Goal: Information Seeking & Learning: Learn about a topic

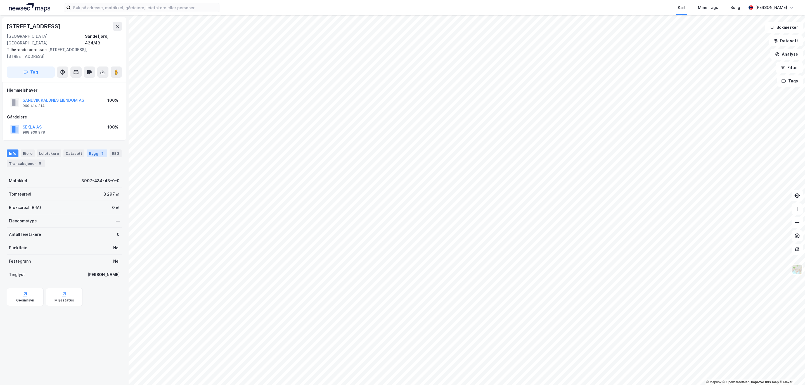
click at [89, 150] on div "Bygg 3" at bounding box center [97, 154] width 21 height 8
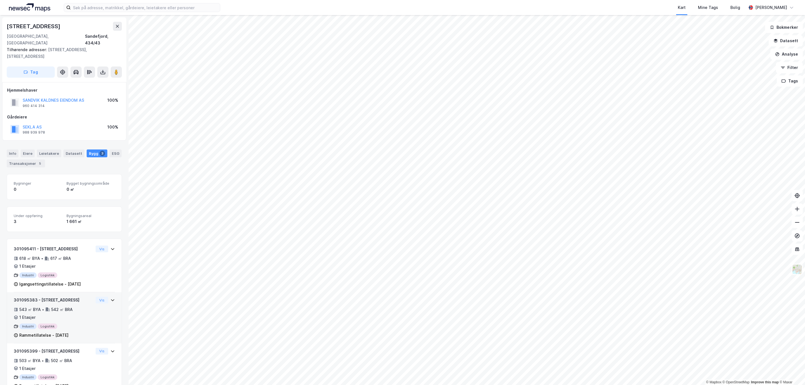
scroll to position [19, 0]
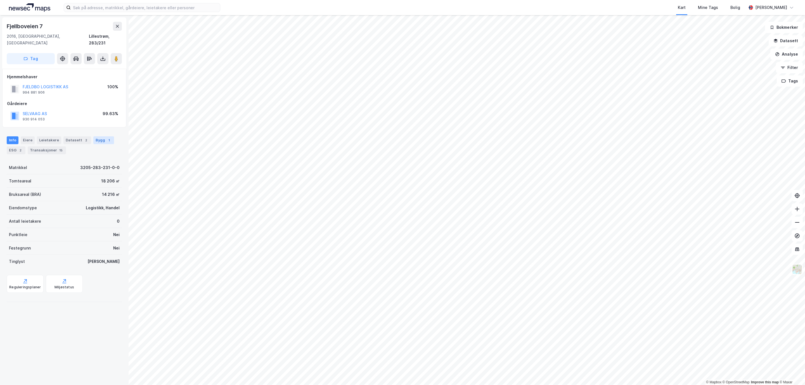
click at [99, 137] on div "Bygg 1" at bounding box center [103, 140] width 21 height 8
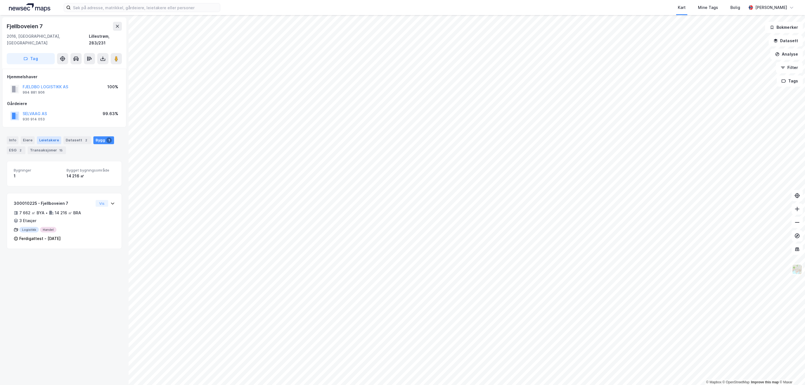
click at [42, 136] on div "Leietakere" at bounding box center [49, 140] width 24 height 8
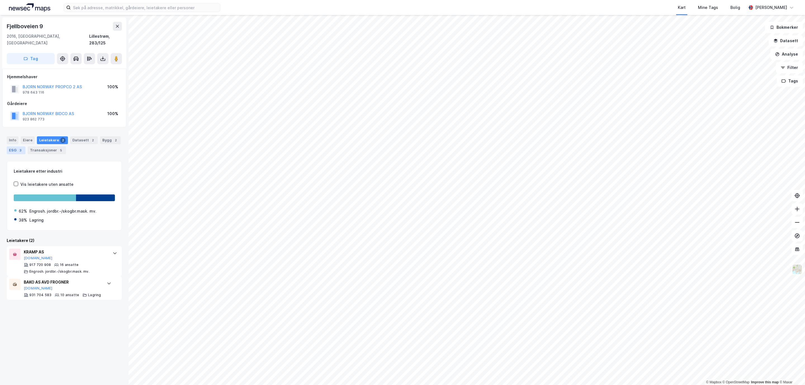
click at [23, 148] on div "3" at bounding box center [21, 151] width 6 height 6
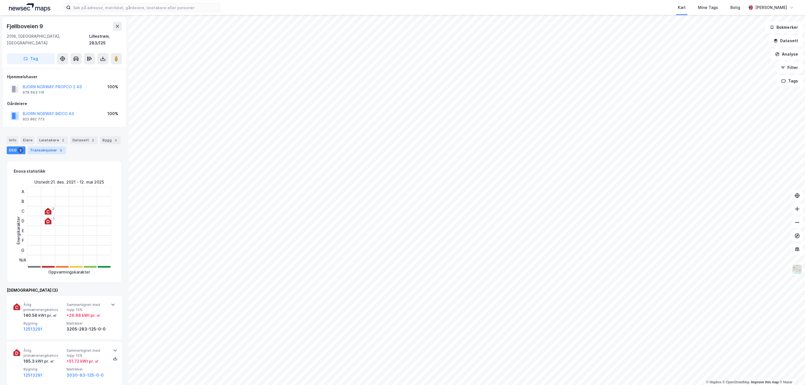
click at [54, 147] on div "Transaksjoner 5" at bounding box center [47, 151] width 38 height 8
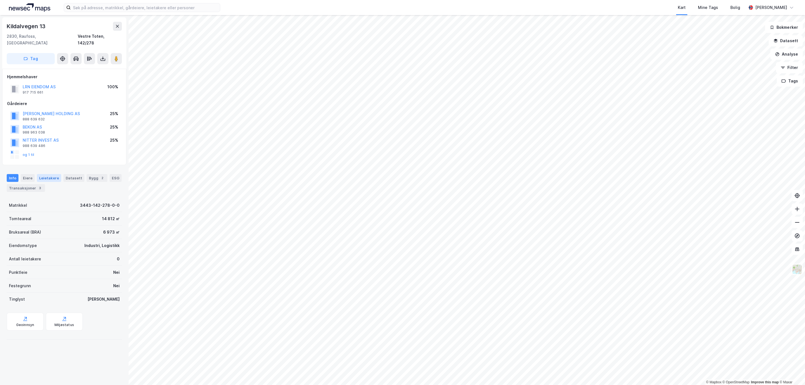
click at [48, 174] on div "Leietakere" at bounding box center [49, 178] width 24 height 8
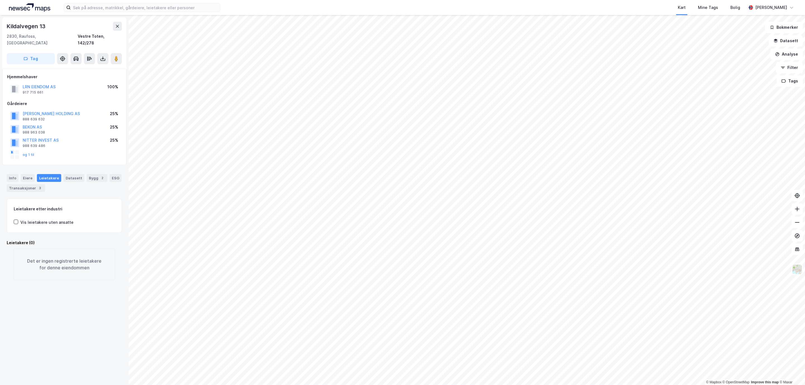
click at [101, 174] on div "Bygg 2" at bounding box center [97, 178] width 21 height 8
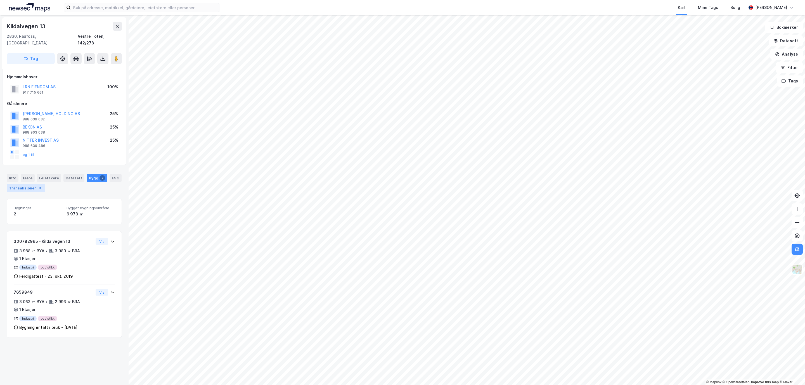
click at [42, 184] on div "Transaksjoner 3" at bounding box center [26, 188] width 38 height 8
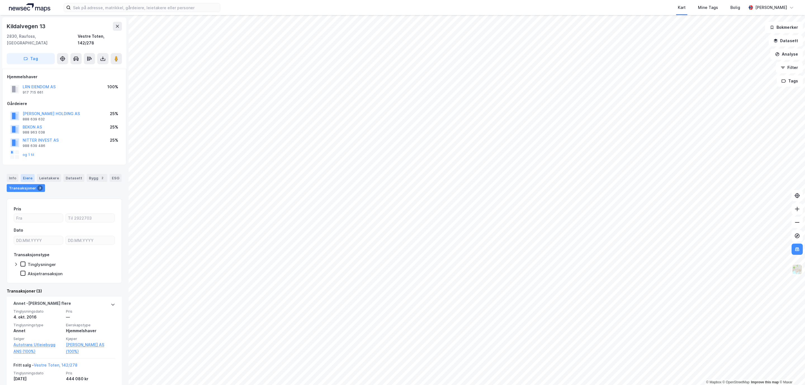
click at [27, 174] on div "Eiere" at bounding box center [28, 178] width 14 height 8
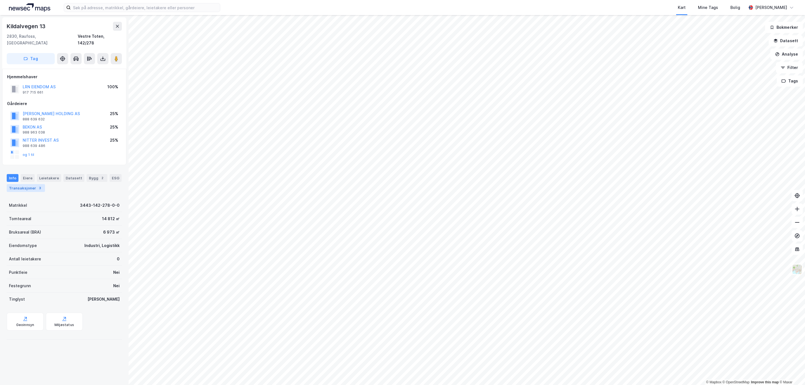
click at [29, 184] on div "Transaksjoner 3" at bounding box center [26, 188] width 38 height 8
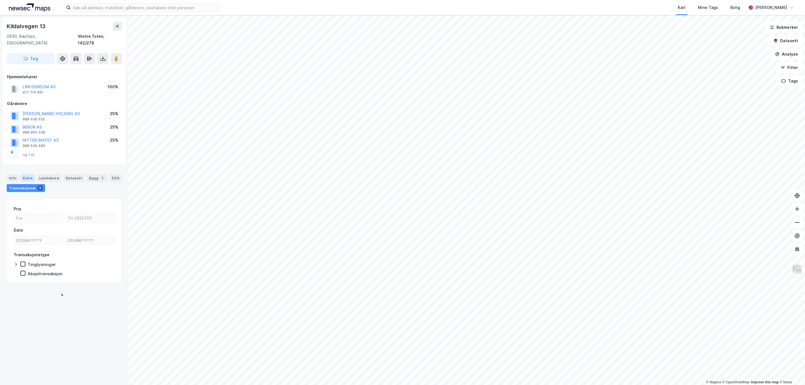
click at [28, 174] on div "Eiere" at bounding box center [28, 178] width 14 height 8
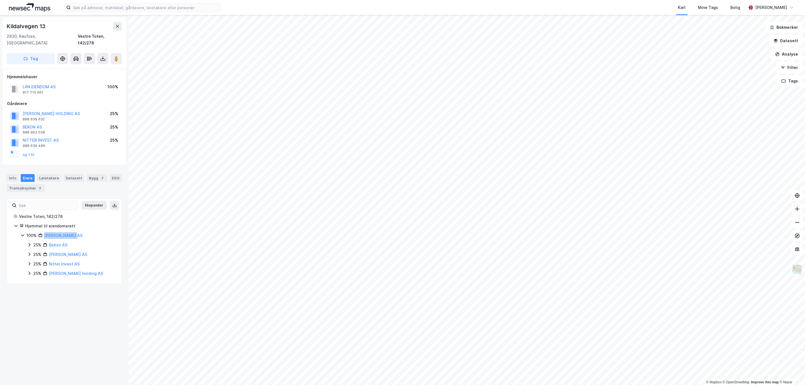
drag, startPoint x: 75, startPoint y: 229, endPoint x: 43, endPoint y: 231, distance: 31.9
click at [43, 232] on div "100% Lrn Eiendom AS" at bounding box center [71, 235] width 88 height 7
copy link "Lrn Eiendom AS"
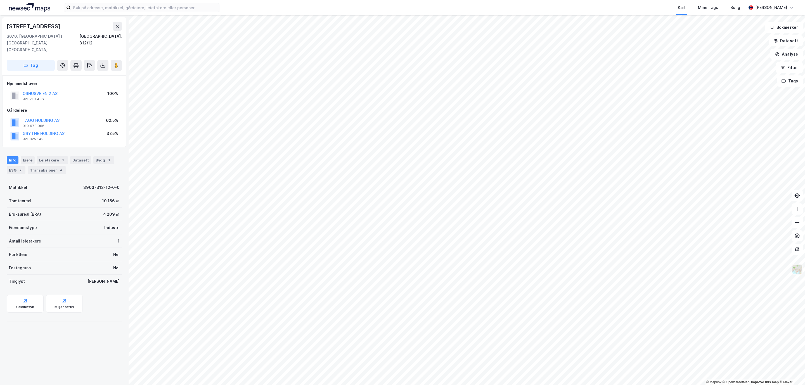
click at [796, 270] on img at bounding box center [797, 269] width 11 height 11
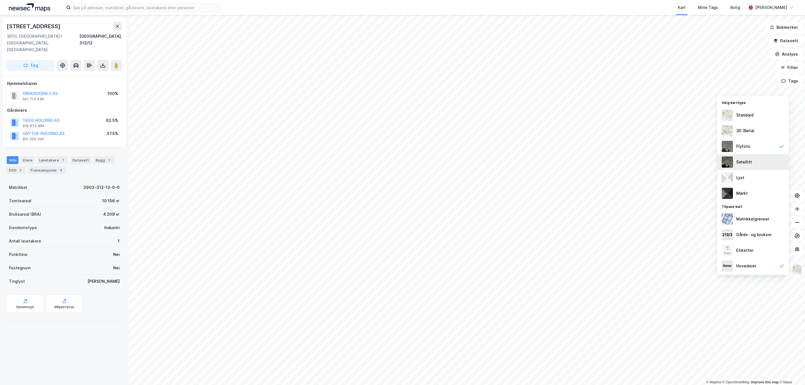
click at [753, 167] on div "Satellitt" at bounding box center [754, 162] width 72 height 16
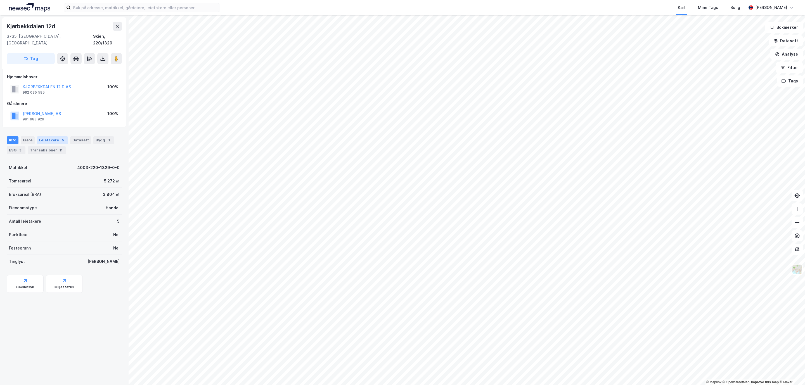
click at [55, 136] on div "Leietakere 5" at bounding box center [52, 140] width 31 height 8
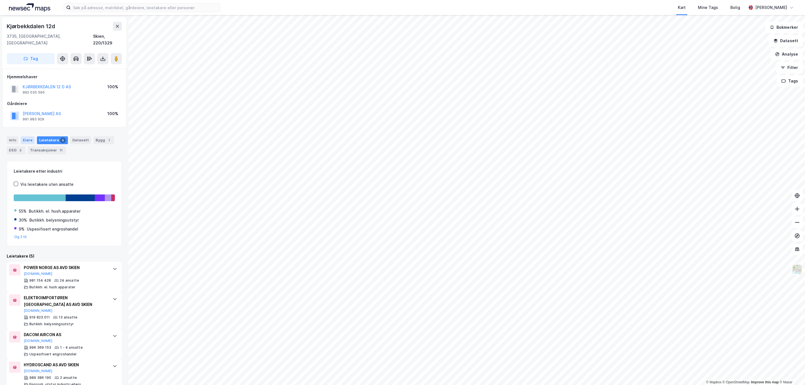
click at [25, 136] on div "Eiere" at bounding box center [28, 140] width 14 height 8
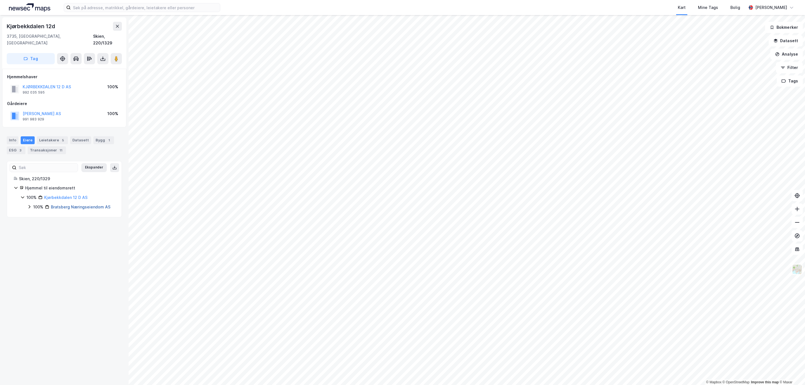
click at [67, 205] on link "Bratsberg Næringseiendom AS" at bounding box center [81, 207] width 60 height 5
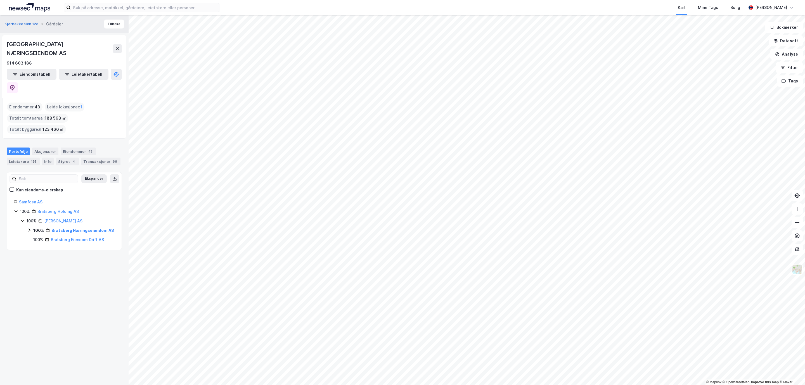
click at [28, 103] on div "Eiendommer : 43" at bounding box center [25, 107] width 36 height 9
click at [28, 69] on button "Eiendomstabell" at bounding box center [32, 74] width 50 height 11
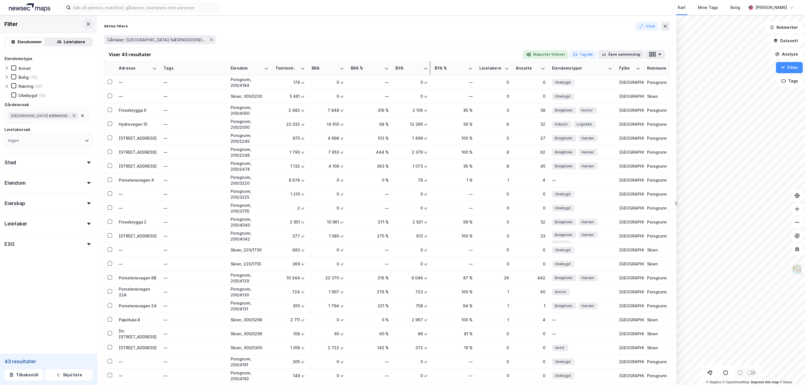
click at [399, 69] on div "BYA" at bounding box center [409, 68] width 26 height 5
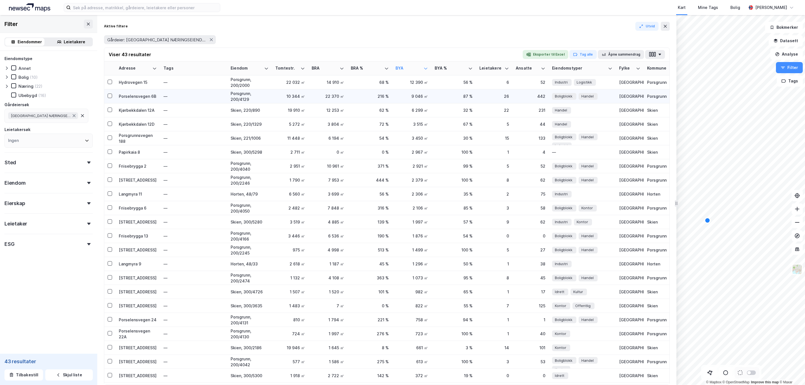
click at [142, 96] on div "Porselensvegen 6B" at bounding box center [138, 96] width 38 height 6
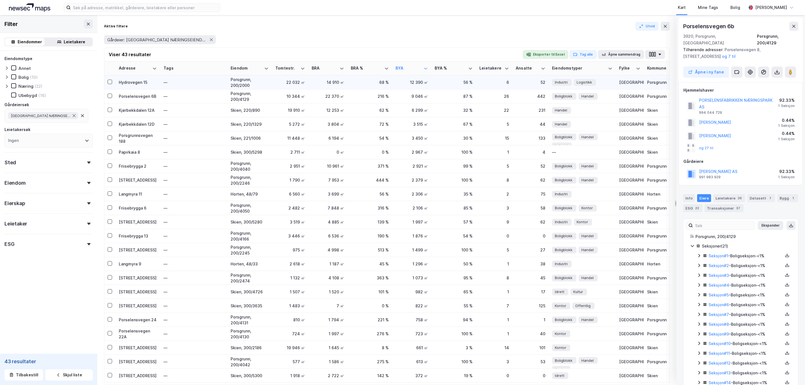
click at [135, 83] on div "Hydrovegen 15" at bounding box center [138, 82] width 38 height 6
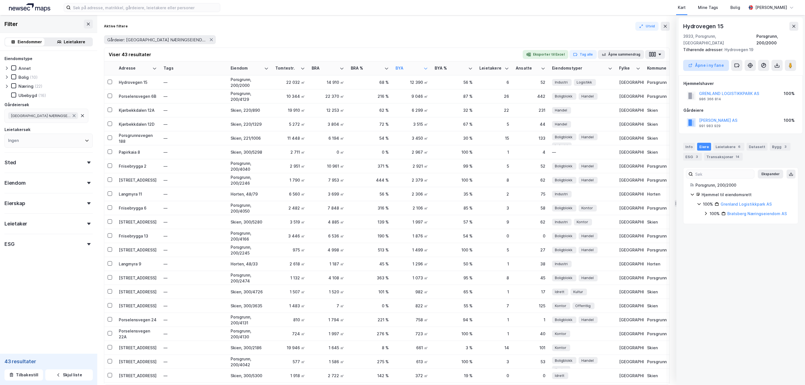
click at [710, 60] on button "Åpne i ny fane" at bounding box center [706, 65] width 46 height 11
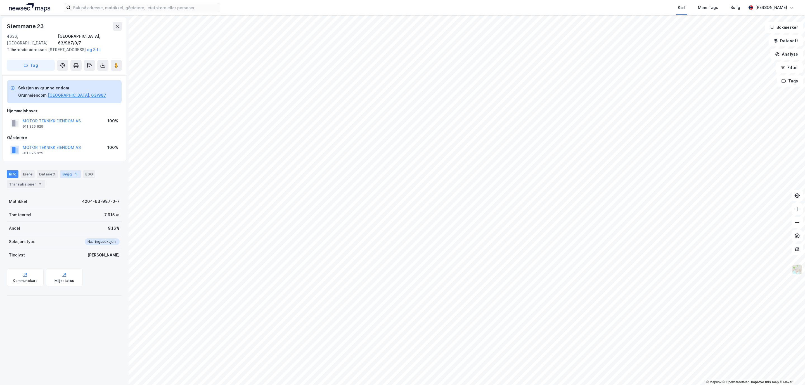
click at [69, 175] on div "Bygg 1" at bounding box center [70, 174] width 21 height 8
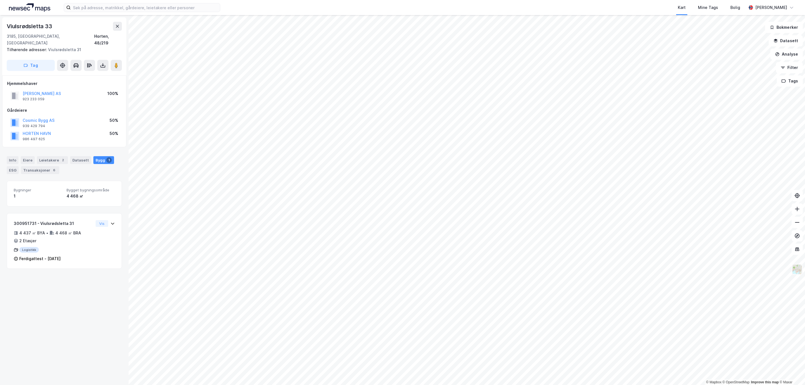
click at [795, 275] on img at bounding box center [797, 269] width 11 height 11
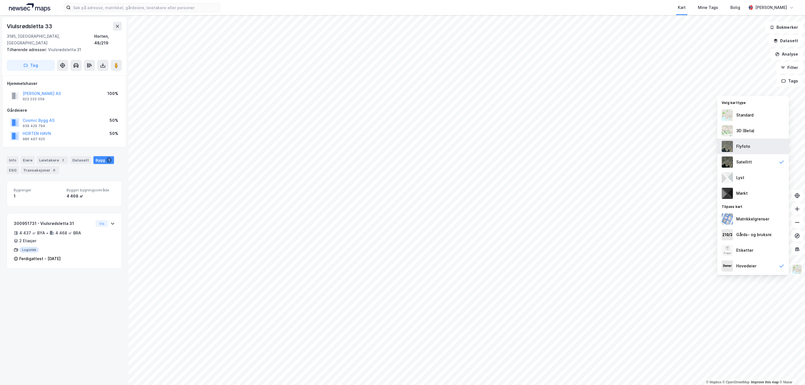
click at [750, 145] on div "Flyfoto" at bounding box center [754, 147] width 72 height 16
click at [56, 156] on div "Leietakere 2" at bounding box center [52, 160] width 31 height 8
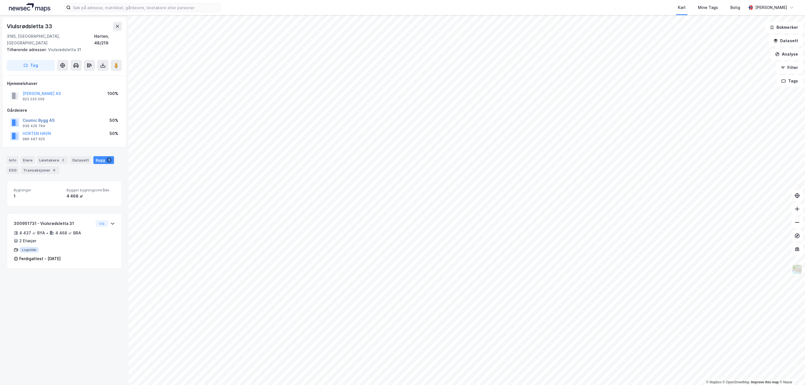
click at [0, 0] on button "Cosmic Bygg AS" at bounding box center [0, 0] width 0 height 0
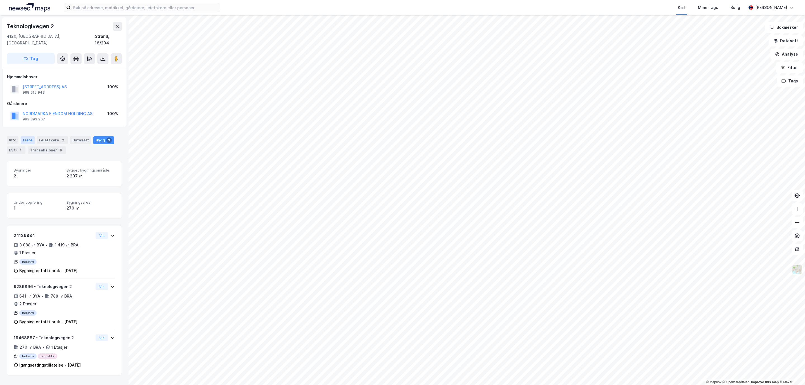
click at [22, 136] on div "Eiere" at bounding box center [28, 140] width 14 height 8
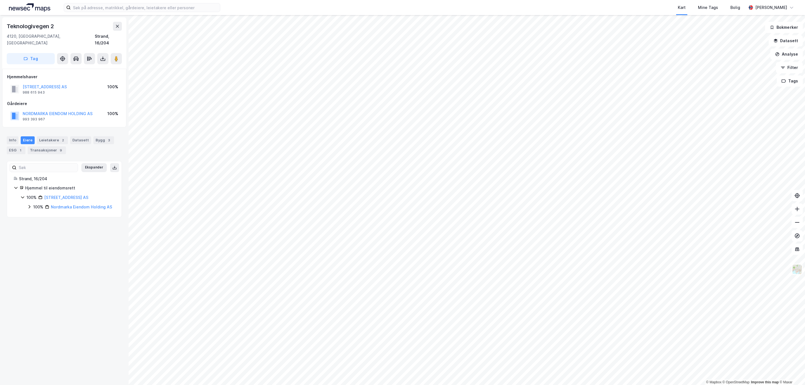
click at [30, 205] on icon at bounding box center [29, 207] width 4 height 4
click at [350, 0] on html "Kart Mine Tags Bolig Simen Standahl © Mapbox © OpenStreetMap Improve this map ©…" at bounding box center [402, 192] width 805 height 385
click at [209, 0] on html "Kart Mine Tags Bolig Simen Standahl © Mapbox © OpenStreetMap Improve this map ©…" at bounding box center [402, 192] width 805 height 385
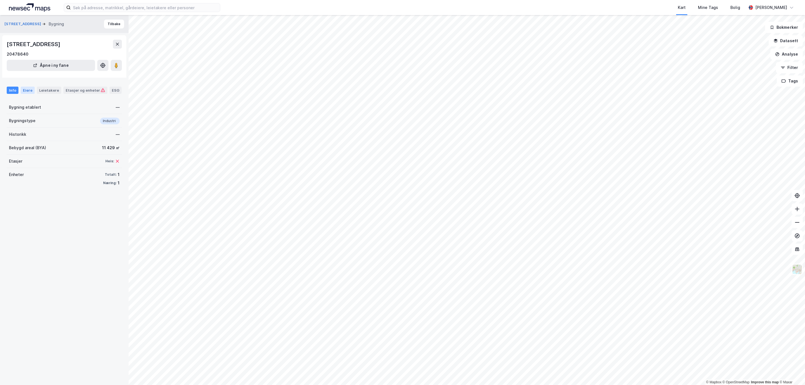
click at [26, 91] on div "Eiere" at bounding box center [28, 90] width 14 height 7
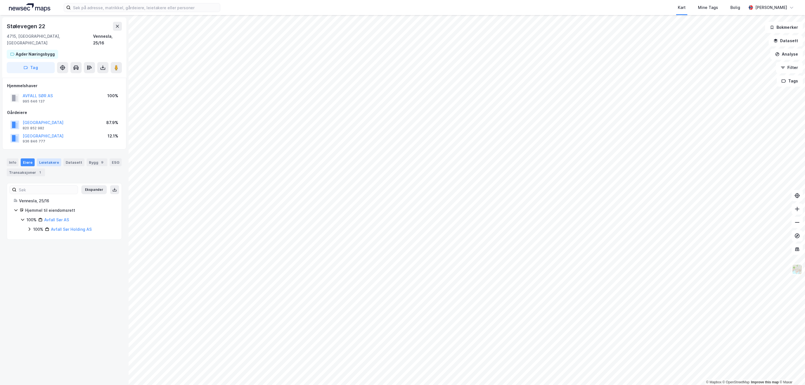
click at [51, 159] on div "Leietakere" at bounding box center [49, 163] width 24 height 8
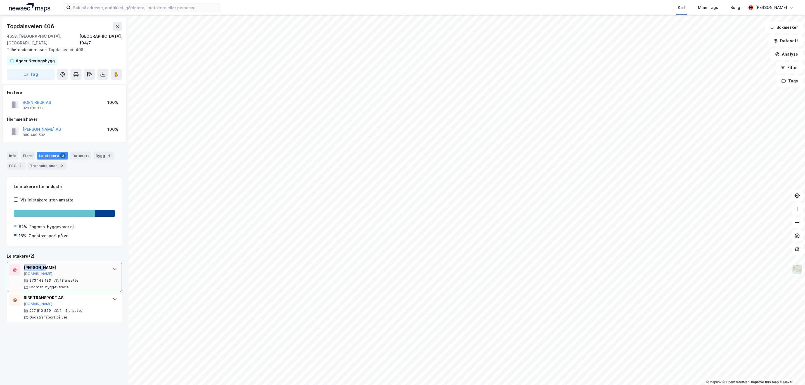
drag, startPoint x: 51, startPoint y: 265, endPoint x: 24, endPoint y: 261, distance: 27.2
click at [24, 265] on div "BOEN BRUK Brreg.no" at bounding box center [65, 271] width 83 height 12
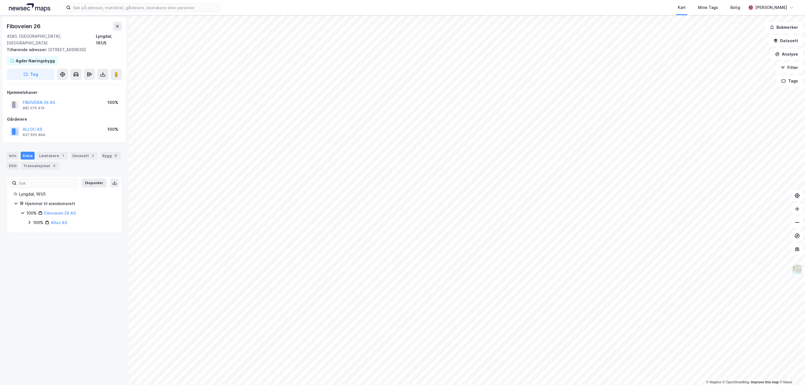
click at [29, 220] on icon at bounding box center [29, 222] width 4 height 4
click at [45, 152] on div "Leietakere 1" at bounding box center [52, 156] width 31 height 8
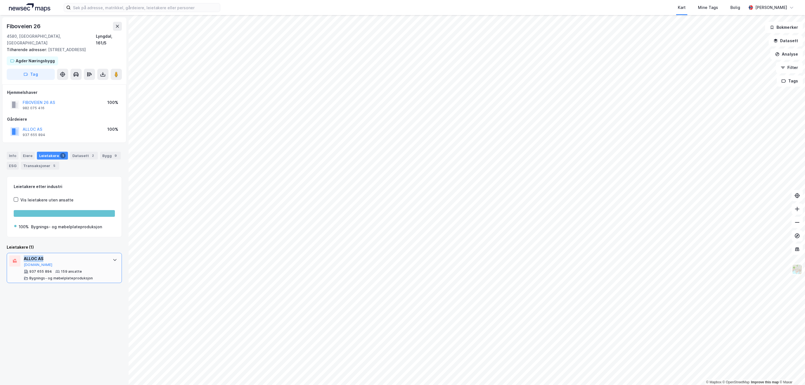
drag, startPoint x: 51, startPoint y: 255, endPoint x: 23, endPoint y: 253, distance: 27.8
click at [23, 253] on div "ALLOC AS [DOMAIN_NAME] 937 655 894 159 ansatte Bygnings- og møbelplateproduksjon" at bounding box center [64, 268] width 115 height 30
copy div "ALLOC AS"
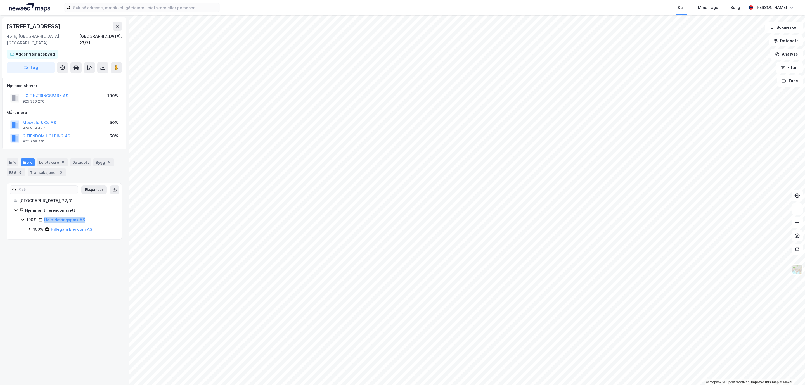
drag, startPoint x: 87, startPoint y: 216, endPoint x: 42, endPoint y: 215, distance: 45.3
click at [42, 217] on div "100% Høie Næringspark AS" at bounding box center [71, 220] width 88 height 7
copy link "Høie Næringspark AS"
click at [46, 159] on div "Leietakere 8" at bounding box center [52, 163] width 31 height 8
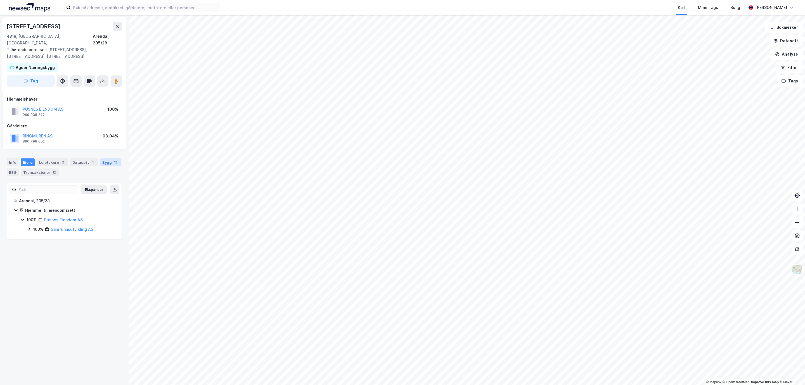
click at [100, 166] on div "Bygg 13" at bounding box center [110, 163] width 21 height 8
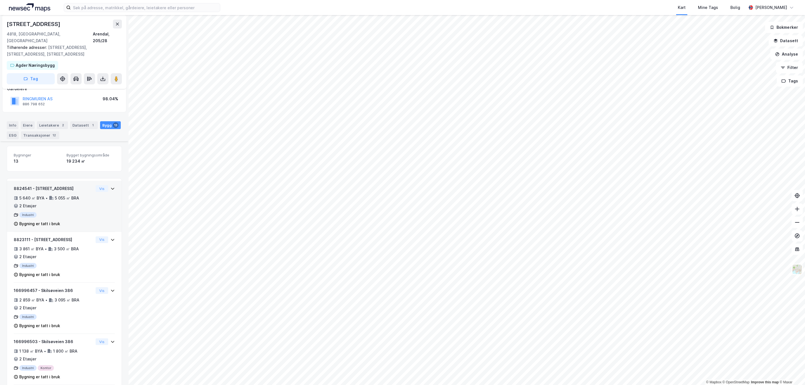
scroll to position [88, 0]
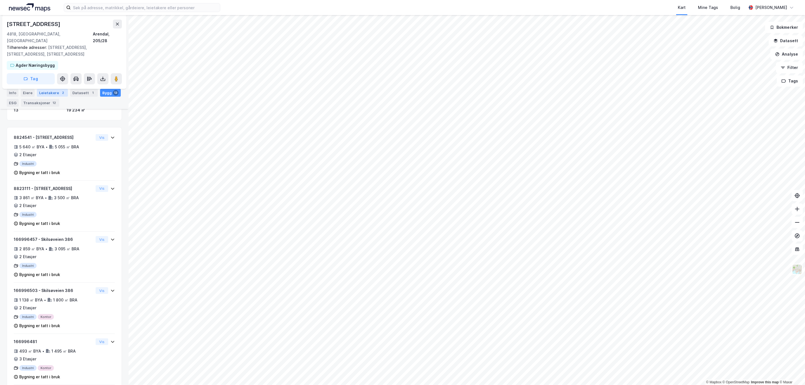
click at [47, 96] on div "Leietakere 2" at bounding box center [52, 93] width 31 height 8
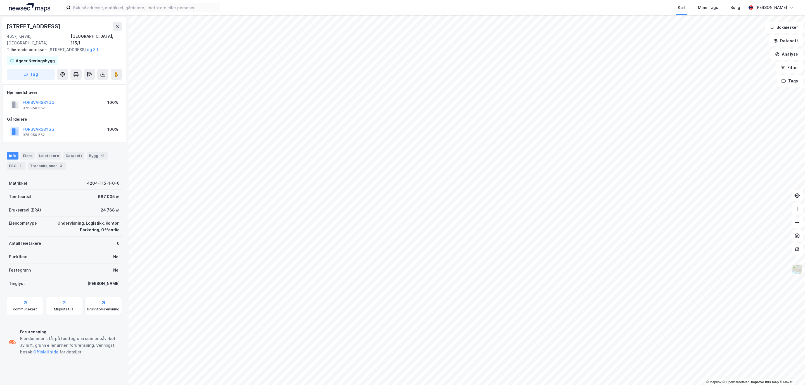
click at [798, 269] on img at bounding box center [797, 269] width 11 height 11
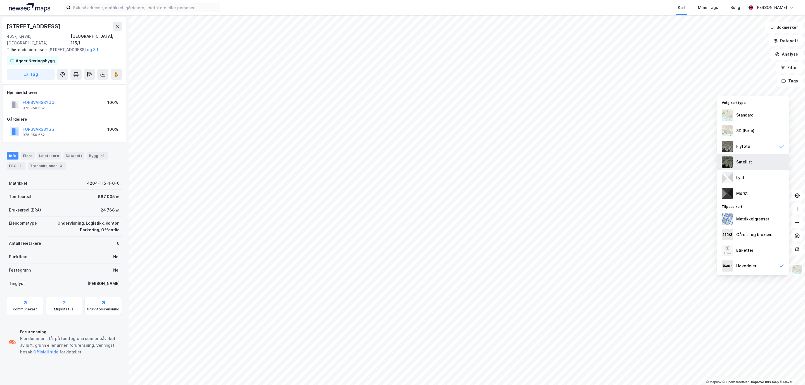
click at [743, 162] on div "Satellitt" at bounding box center [745, 162] width 16 height 7
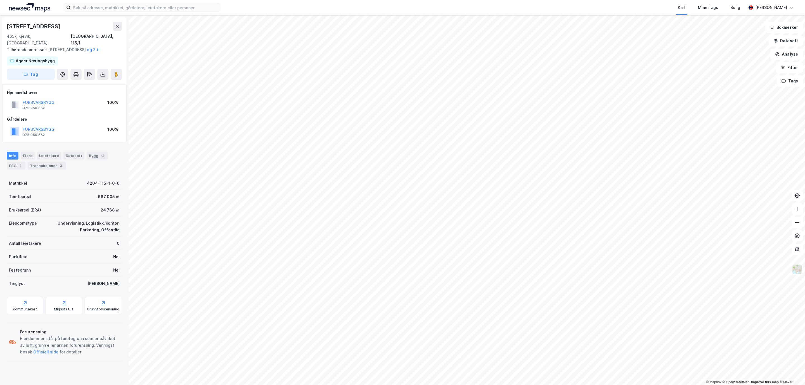
click at [248, 0] on html "Kart Mine Tags Bolig Simen Standahl © Mapbox © OpenStreetMap Improve this map ©…" at bounding box center [402, 192] width 805 height 385
click at [225, 6] on div "Kart Mine Tags Bolig Simen Standahl © Mapbox © OpenStreetMap Improve this map ©…" at bounding box center [402, 192] width 805 height 385
click at [299, 0] on html "Kart Mine Tags Bolig Simen Standahl © Mapbox © OpenStreetMap Improve this map ©…" at bounding box center [402, 192] width 805 height 385
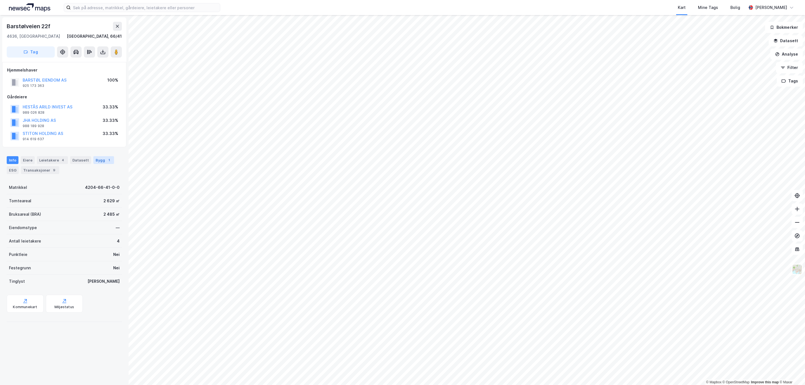
click at [108, 157] on div "Bygg 1" at bounding box center [103, 160] width 21 height 8
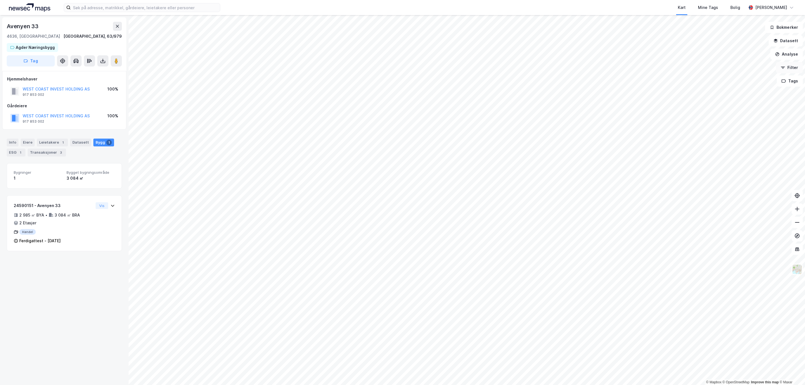
click at [801, 72] on div "© Mapbox © OpenStreetMap Improve this map © Maxar Avenyen 33 4636, Kristiansand…" at bounding box center [402, 200] width 805 height 370
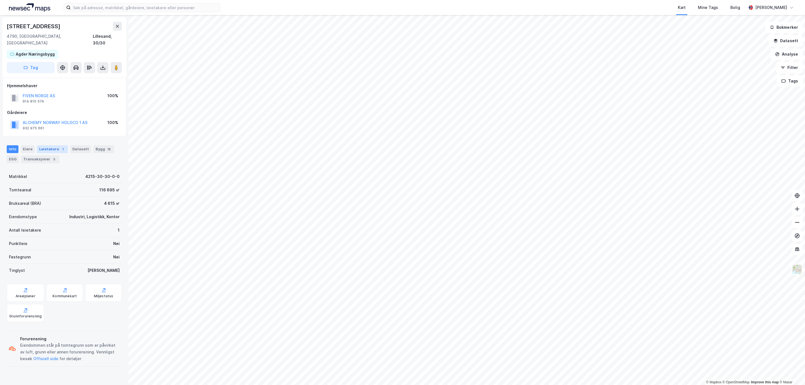
click at [50, 145] on div "Leietakere 1" at bounding box center [52, 149] width 31 height 8
